Goal: Task Accomplishment & Management: Use online tool/utility

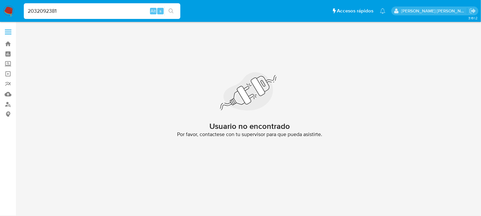
type input "2032092381"
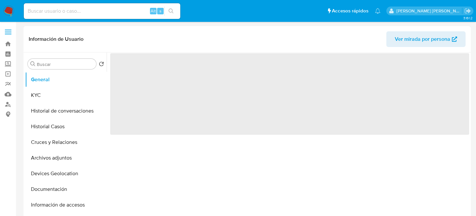
select select "10"
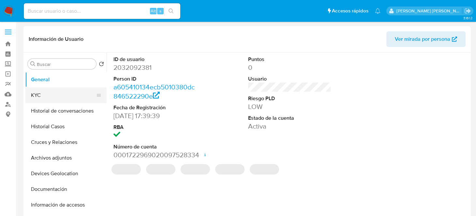
click at [93, 100] on button "KYC" at bounding box center [63, 95] width 76 height 16
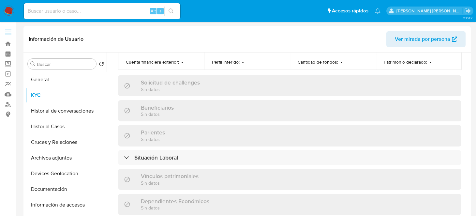
scroll to position [294, 0]
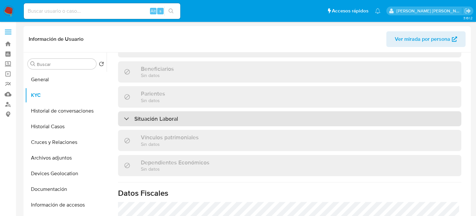
click at [180, 117] on div "Situación Laboral" at bounding box center [289, 118] width 343 height 15
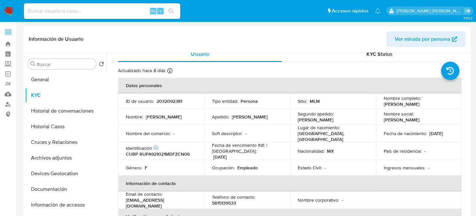
scroll to position [0, 0]
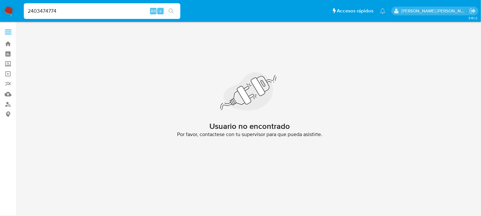
type input "2403474774"
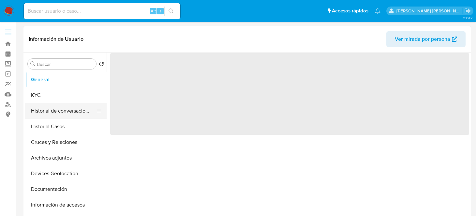
select select "10"
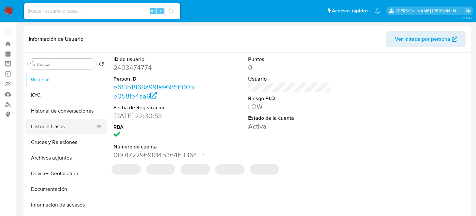
click at [37, 126] on button "Historial Casos" at bounding box center [63, 127] width 76 height 16
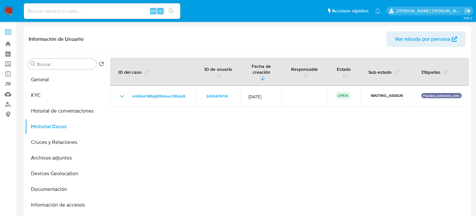
click at [10, 88] on link "Reportes" at bounding box center [39, 84] width 78 height 10
click at [8, 93] on link "Mulan" at bounding box center [39, 94] width 78 height 10
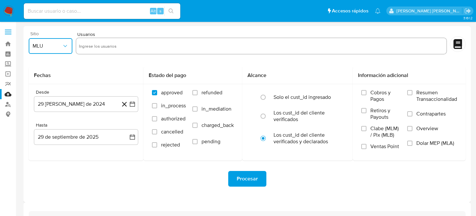
click at [59, 45] on span "MLU" at bounding box center [47, 46] width 29 height 7
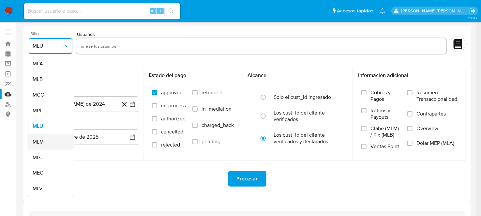
click at [45, 137] on div "MLM" at bounding box center [49, 142] width 32 height 16
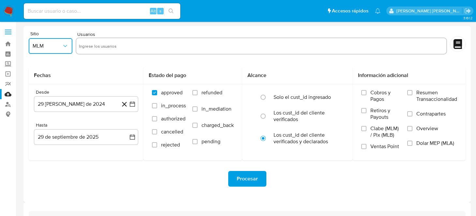
click at [111, 47] on input "text" at bounding box center [261, 46] width 365 height 10
type input "2403474774"
click at [132, 104] on icon "button" at bounding box center [132, 104] width 7 height 7
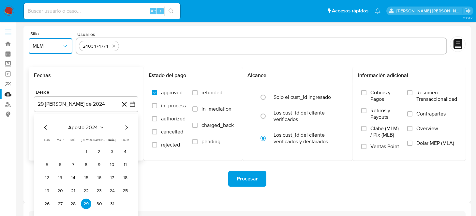
click at [127, 128] on icon "Mes siguiente" at bounding box center [127, 128] width 8 height 8
click at [127, 129] on icon "Mes siguiente" at bounding box center [127, 128] width 8 height 8
click at [127, 128] on icon "Mes siguiente" at bounding box center [127, 127] width 3 height 5
click at [128, 127] on icon "Mes siguiente" at bounding box center [127, 128] width 8 height 8
click at [128, 128] on icon "Mes siguiente" at bounding box center [127, 128] width 8 height 8
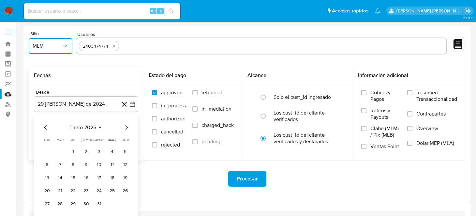
click at [128, 128] on icon "Mes siguiente" at bounding box center [127, 128] width 8 height 8
click at [128, 130] on icon "Mes siguiente" at bounding box center [127, 128] width 8 height 8
click at [82, 152] on button "1" at bounding box center [86, 151] width 10 height 10
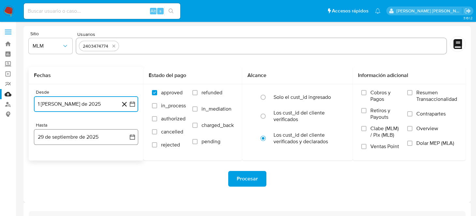
click at [131, 137] on icon "button" at bounding box center [132, 137] width 7 height 7
click at [45, 158] on icon "Mes anterior" at bounding box center [46, 161] width 8 height 8
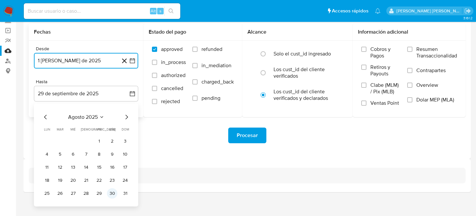
scroll to position [47, 0]
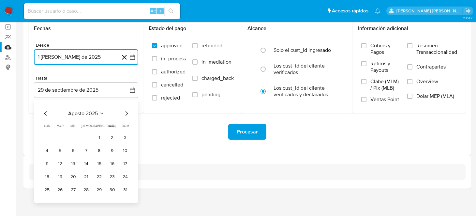
click at [127, 189] on button "31" at bounding box center [125, 190] width 10 height 10
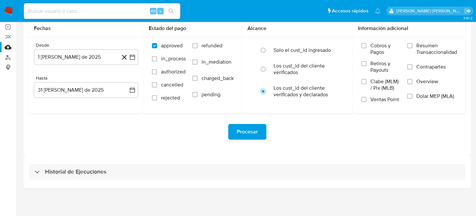
click at [162, 147] on div "Procesar" at bounding box center [247, 131] width 437 height 37
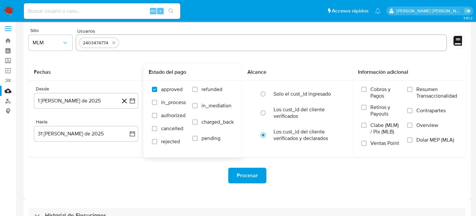
scroll to position [0, 0]
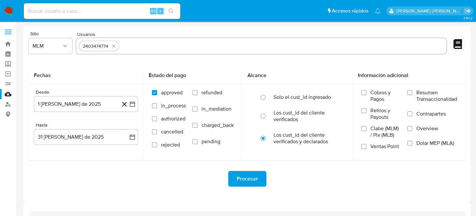
click at [253, 175] on span "Procesar" at bounding box center [247, 179] width 21 height 14
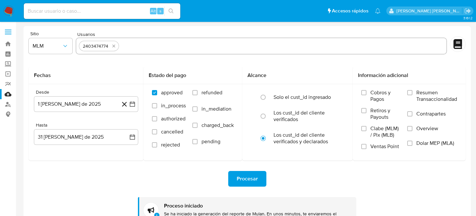
click at [13, 11] on img at bounding box center [8, 11] width 11 height 11
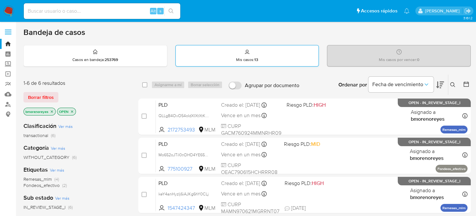
click at [246, 57] on p "Mis casos : 13" at bounding box center [247, 59] width 22 height 5
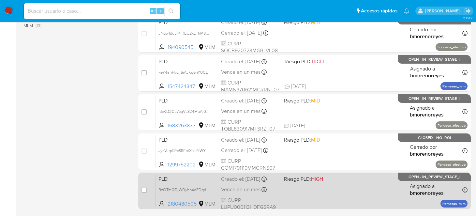
scroll to position [322, 0]
